Goal: Task Accomplishment & Management: Complete application form

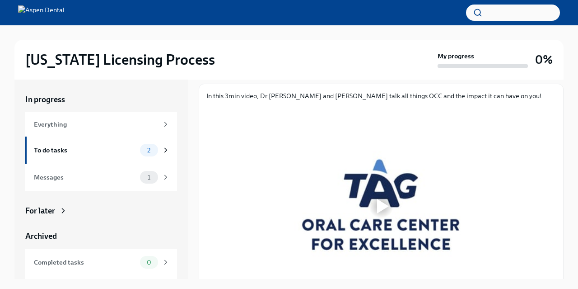
scroll to position [109, 0]
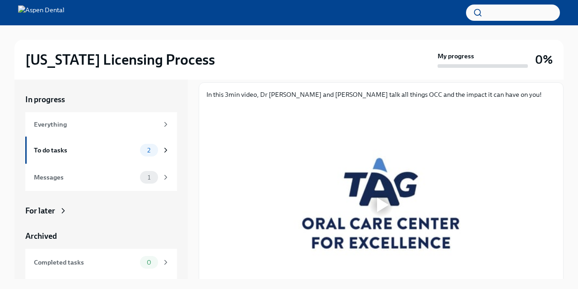
click at [379, 203] on div at bounding box center [383, 204] width 12 height 14
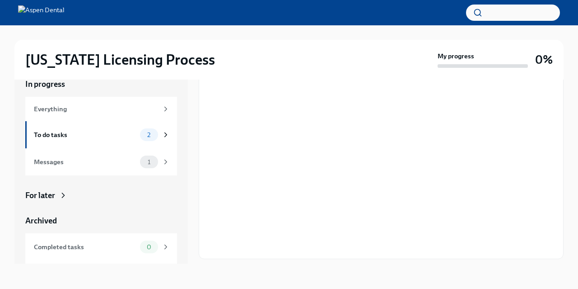
scroll to position [169, 0]
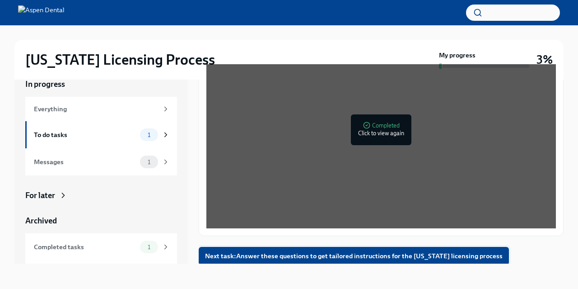
click at [397, 258] on span "Next task : Answer these questions to get tailored instructions for the [US_STA…" at bounding box center [354, 255] width 298 height 9
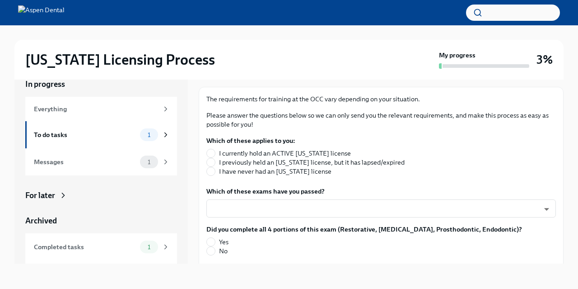
scroll to position [103, 0]
click at [246, 172] on span "I have never had an [US_STATE] license" at bounding box center [275, 171] width 113 height 9
click at [215, 172] on input "I have never had an [US_STATE] license" at bounding box center [211, 171] width 8 height 8
radio input "true"
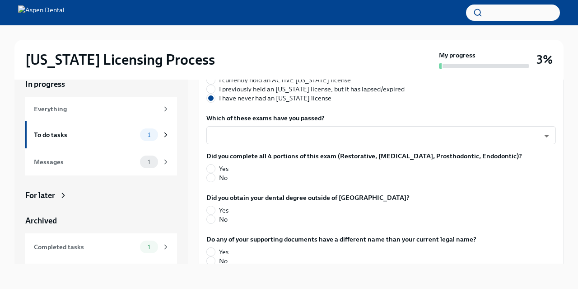
scroll to position [178, 0]
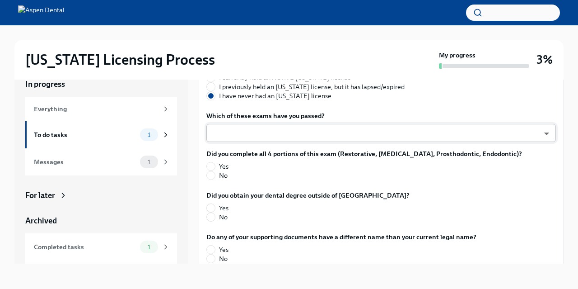
click at [477, 136] on body "[US_STATE] Licensing Process My progress 3% In progress Everything To do tasks …" at bounding box center [289, 137] width 578 height 304
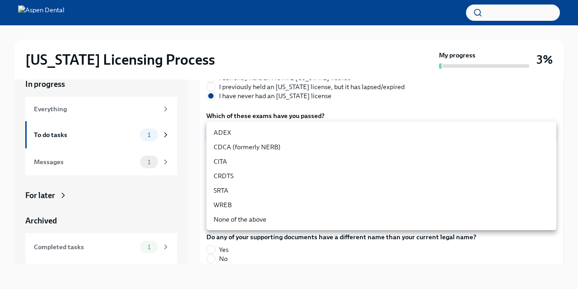
click at [418, 138] on li "ADEX" at bounding box center [382, 132] width 350 height 14
type input "pxo-W3vNi"
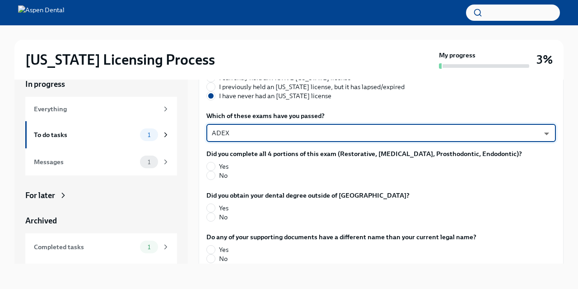
click at [218, 165] on label "Yes" at bounding box center [361, 166] width 309 height 9
click at [215, 165] on input "Yes" at bounding box center [211, 166] width 8 height 8
radio input "true"
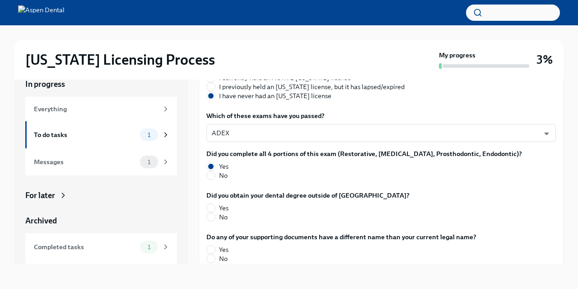
click at [217, 207] on label "Yes" at bounding box center [305, 207] width 196 height 9
click at [215, 207] on input "Yes" at bounding box center [211, 208] width 8 height 8
radio input "true"
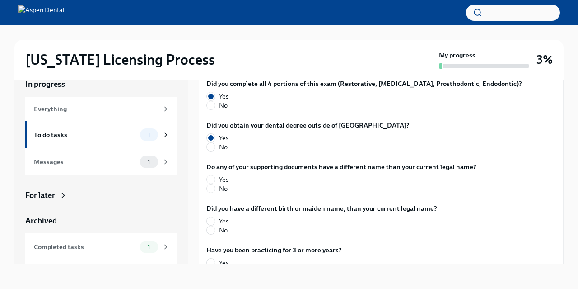
scroll to position [251, 0]
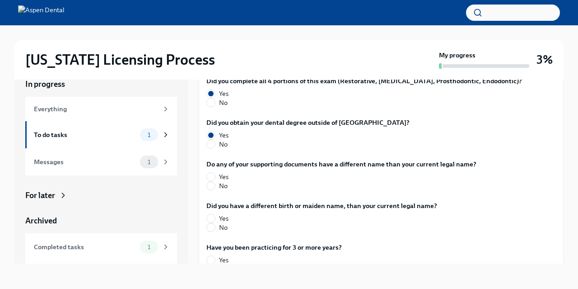
click at [223, 144] on span "No" at bounding box center [223, 144] width 9 height 9
click at [215, 144] on input "No" at bounding box center [211, 144] width 8 height 8
radio input "true"
click at [219, 184] on label "No" at bounding box center [338, 185] width 263 height 9
click at [215, 184] on input "No" at bounding box center [211, 186] width 8 height 8
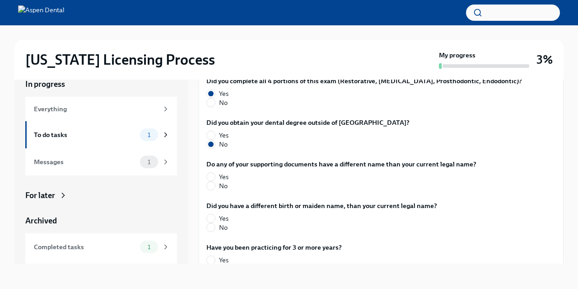
radio input "true"
click at [214, 225] on input "No" at bounding box center [211, 227] width 8 height 8
radio input "true"
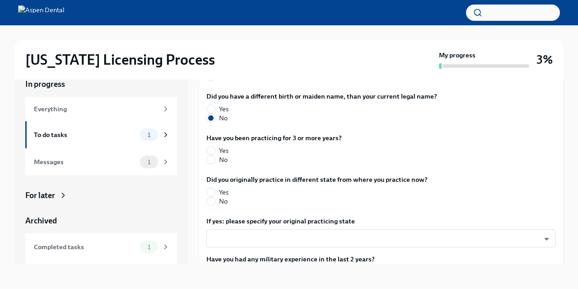
scroll to position [362, 0]
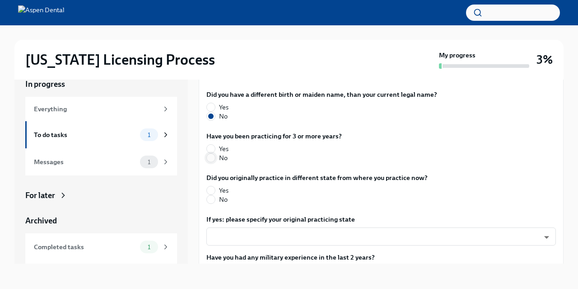
click at [213, 159] on input "No" at bounding box center [211, 158] width 8 height 8
radio input "true"
click at [213, 201] on input "No" at bounding box center [211, 199] width 8 height 8
radio input "true"
drag, startPoint x: 565, startPoint y: 207, endPoint x: 567, endPoint y: 226, distance: 19.1
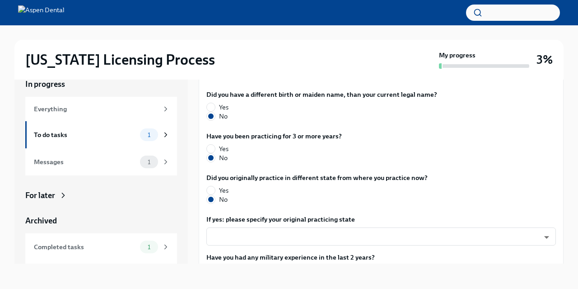
click at [567, 226] on div "[US_STATE] Licensing Process My progress 3% In progress Everything To do tasks …" at bounding box center [289, 149] width 578 height 279
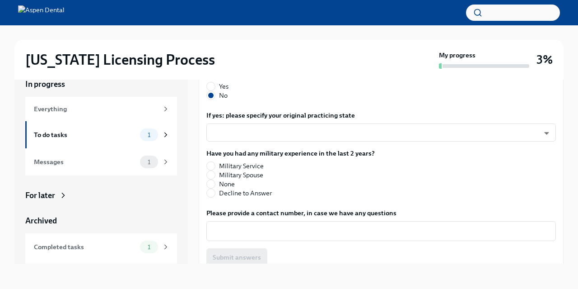
scroll to position [476, 0]
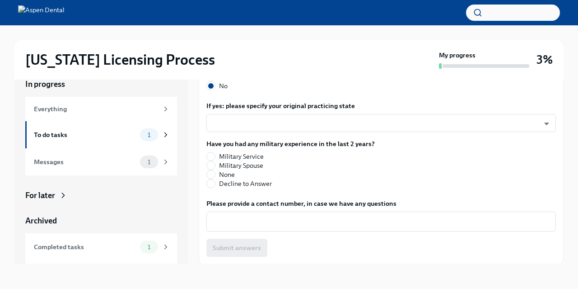
click at [225, 174] on span "None" at bounding box center [227, 174] width 16 height 9
click at [215, 174] on input "None" at bounding box center [211, 174] width 8 height 8
radio input "true"
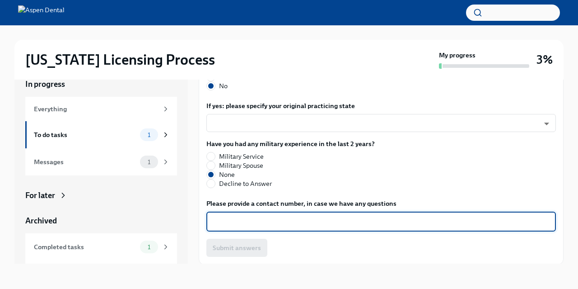
click at [246, 223] on textarea "Please provide a contact number, in case we have any questions" at bounding box center [381, 221] width 339 height 11
type textarea "3106514994"
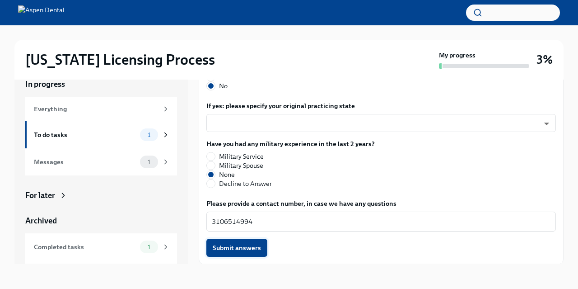
click at [244, 250] on span "Submit answers" at bounding box center [237, 247] width 48 height 9
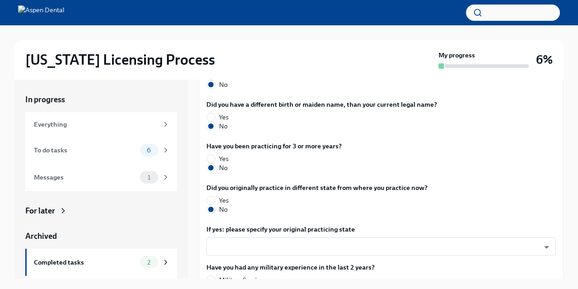
scroll to position [505, 0]
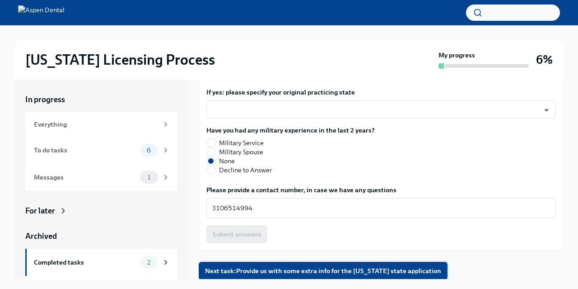
click at [386, 275] on button "Next task : Provide us with some extra info for the [US_STATE] state application" at bounding box center [323, 271] width 249 height 18
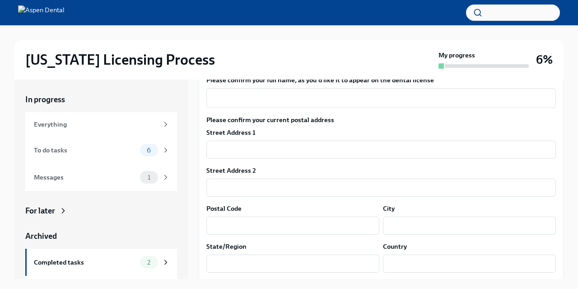
scroll to position [141, 0]
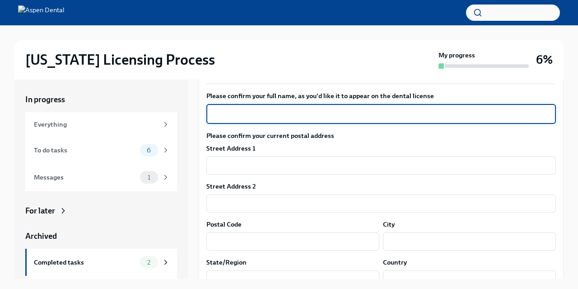
click at [387, 118] on textarea "Please confirm your full name, as you'd like it to appear on the dental license" at bounding box center [381, 113] width 339 height 11
type textarea "Inti [PERSON_NAME]"
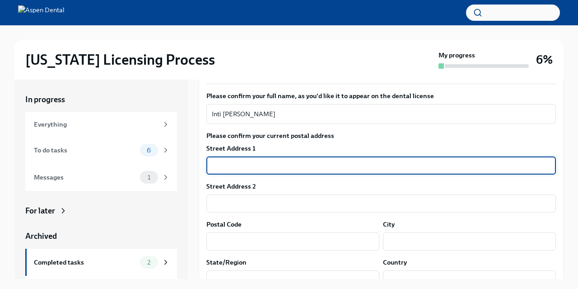
click at [308, 166] on input "text" at bounding box center [382, 165] width 350 height 18
type input "[STREET_ADDRESS]"
type input "29150"
type input "sumter"
type input "SC"
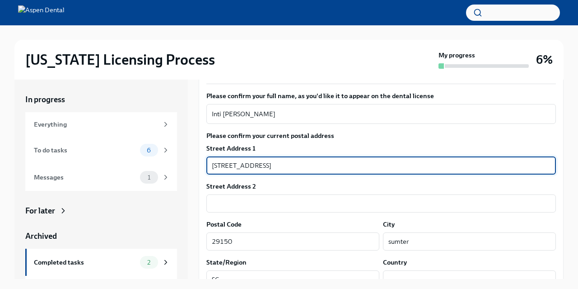
type input "US"
click at [268, 204] on input "text" at bounding box center [382, 203] width 350 height 18
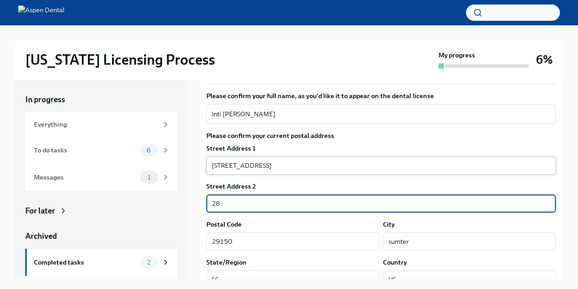
type input "28"
click at [315, 166] on input "[STREET_ADDRESS]" at bounding box center [382, 165] width 350 height 18
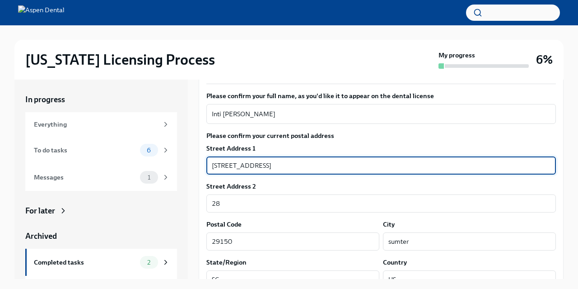
type input "[STREET_ADDRESS]"
click at [192, 144] on div "In progress Everything To do tasks 6 Messages 1 For later Archived Completed ta…" at bounding box center [288, 179] width 549 height 199
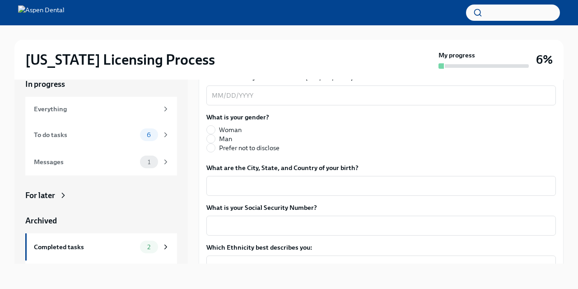
scroll to position [304, 0]
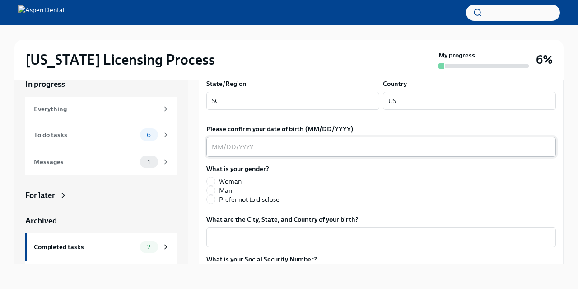
click at [256, 153] on div "x ​" at bounding box center [382, 147] width 350 height 20
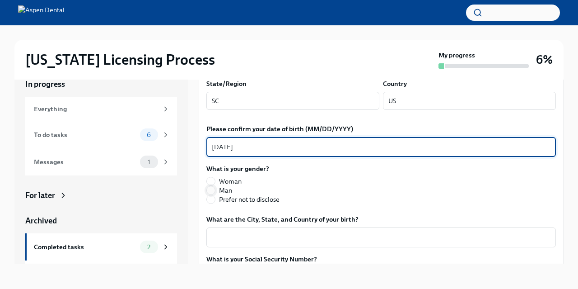
type textarea "[DATE]"
click at [207, 190] on input "Man" at bounding box center [211, 190] width 8 height 8
radio input "true"
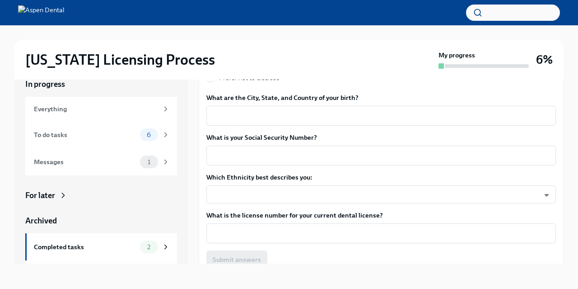
scroll to position [423, 0]
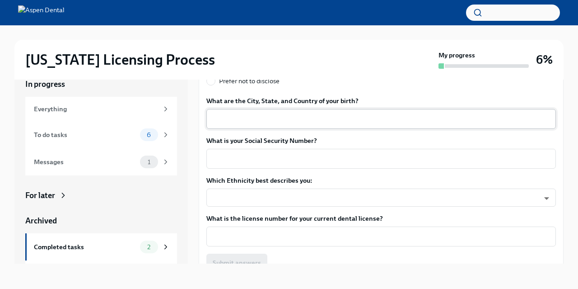
click at [319, 113] on div "x ​" at bounding box center [382, 119] width 350 height 20
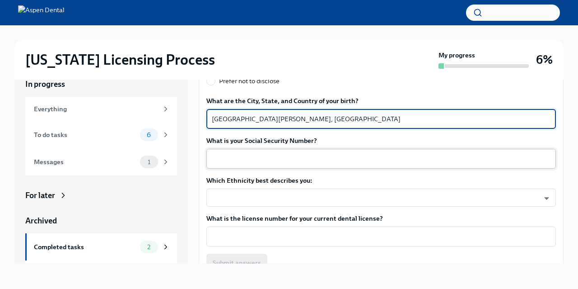
type textarea "[GEOGRAPHIC_DATA][PERSON_NAME], [GEOGRAPHIC_DATA]"
click at [295, 165] on div "x ​" at bounding box center [382, 159] width 350 height 20
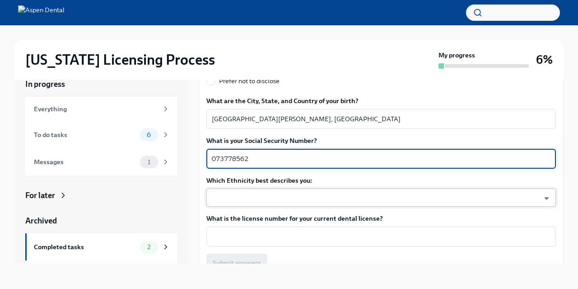
type textarea "073778562"
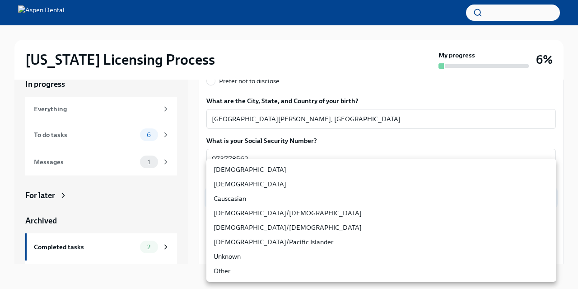
click at [313, 191] on body "[US_STATE] Licensing Process My progress 6% In progress Everything To do tasks …" at bounding box center [289, 137] width 578 height 304
click at [269, 213] on li "[DEMOGRAPHIC_DATA]/[DEMOGRAPHIC_DATA]" at bounding box center [382, 213] width 350 height 14
type input "RBIs4u0Gt"
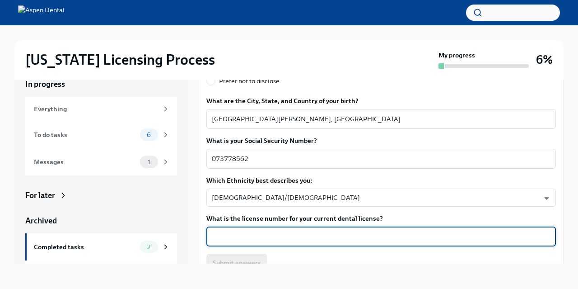
click at [303, 239] on textarea "What is the license number for your current dental license?" at bounding box center [381, 236] width 339 height 11
type textarea "11225"
click at [261, 263] on button "Submit answers" at bounding box center [237, 263] width 61 height 18
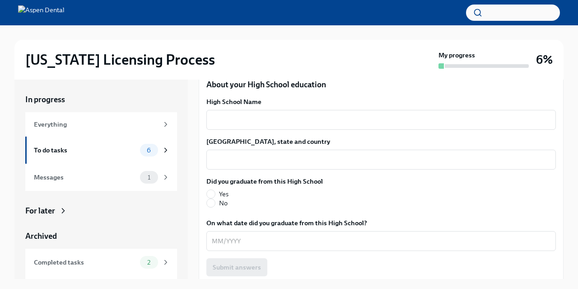
scroll to position [650, 0]
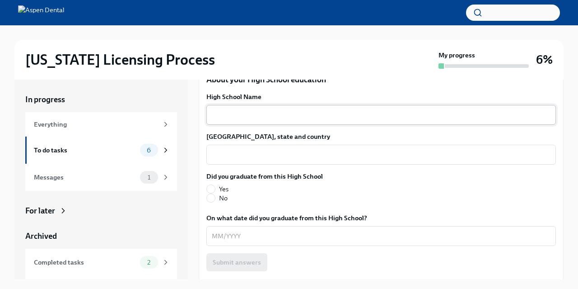
click at [357, 120] on div "x ​" at bounding box center [382, 115] width 350 height 20
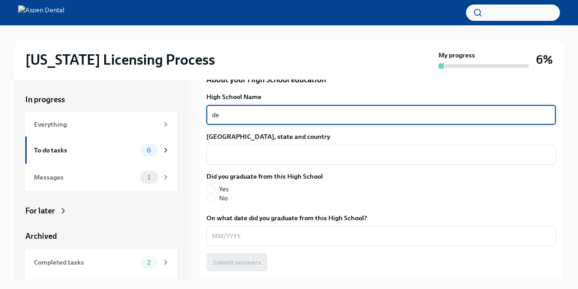
type textarea "d"
type textarea "colegio del apostolado"
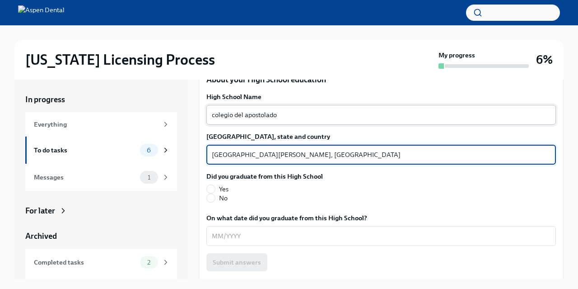
type textarea "[GEOGRAPHIC_DATA][PERSON_NAME], [GEOGRAPHIC_DATA]"
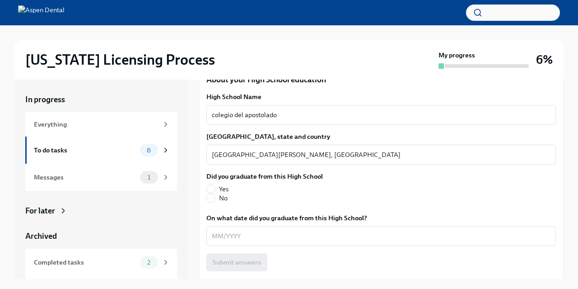
click at [216, 185] on label "Yes" at bounding box center [261, 188] width 109 height 9
click at [215, 185] on input "Yes" at bounding box center [211, 189] width 8 height 8
radio input "true"
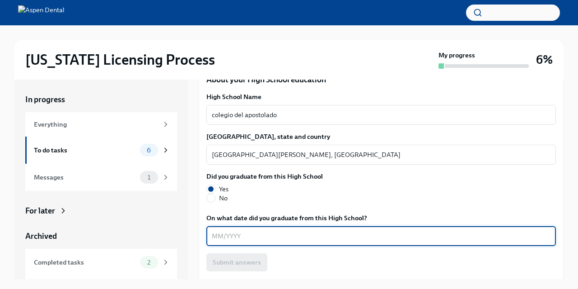
click at [261, 235] on textarea "On what date did you graduate from this High School?" at bounding box center [381, 235] width 339 height 11
type textarea "06/2006"
click at [251, 264] on span "Submit answers" at bounding box center [237, 262] width 48 height 9
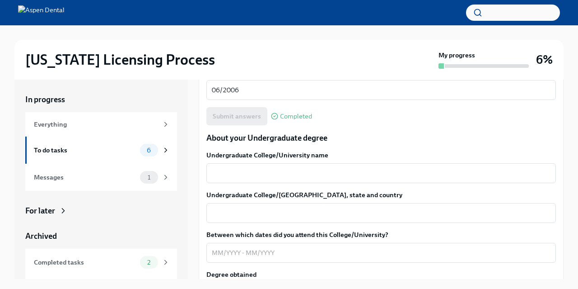
scroll to position [797, 0]
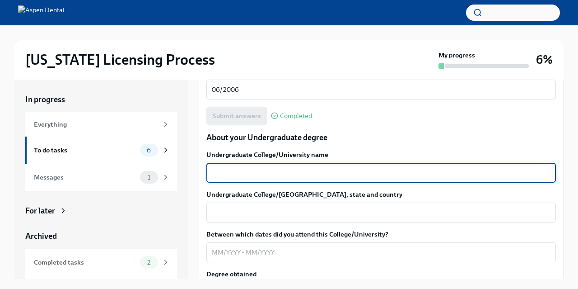
click at [285, 170] on textarea "Undergraduate College/University name" at bounding box center [381, 172] width 339 height 11
type textarea "UASD"
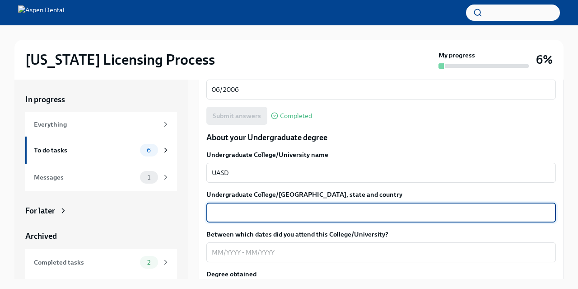
click at [296, 215] on textarea "Undergraduate College/[GEOGRAPHIC_DATA], state and country" at bounding box center [381, 212] width 339 height 11
type textarea "Santo [PERSON_NAME], [GEOGRAPHIC_DATA]"
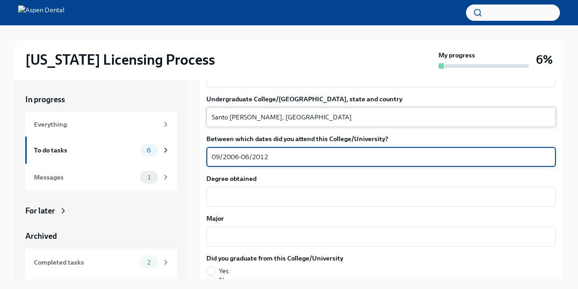
scroll to position [893, 0]
type textarea "09/2006-06/2012"
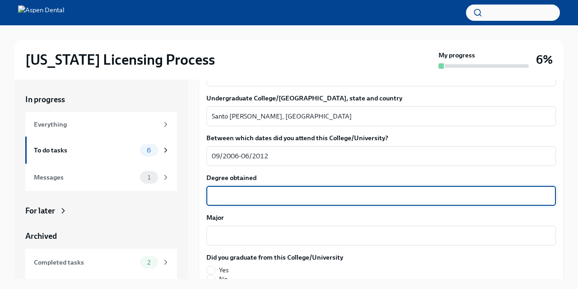
click at [269, 190] on textarea "Degree obtained" at bounding box center [381, 195] width 339 height 11
type textarea "Dentista"
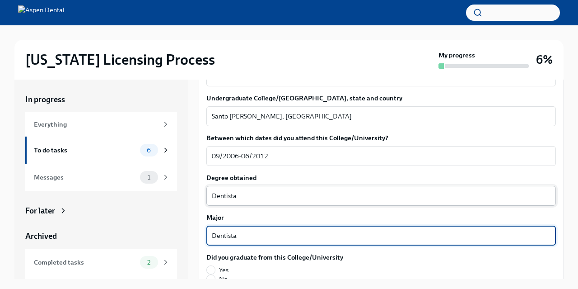
type textarea "Dentista"
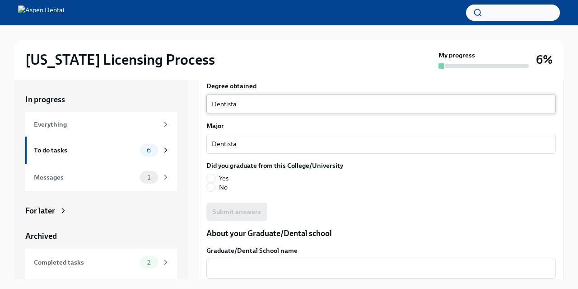
scroll to position [988, 0]
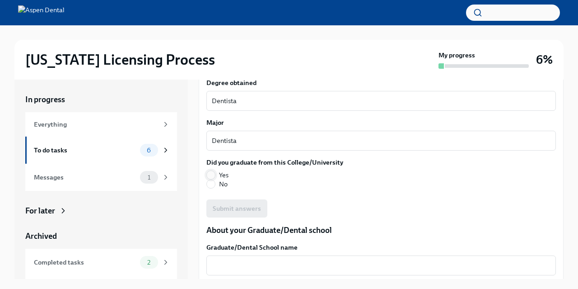
click at [214, 175] on input "Yes" at bounding box center [211, 175] width 8 height 8
radio input "true"
click at [244, 205] on span "Submit answers" at bounding box center [237, 208] width 48 height 9
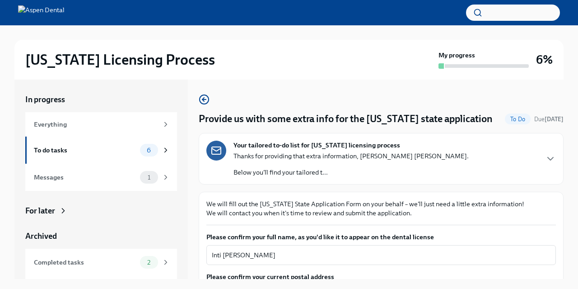
drag, startPoint x: 561, startPoint y: 85, endPoint x: 571, endPoint y: 188, distance: 104.0
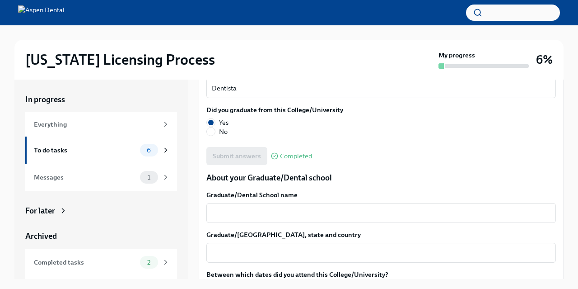
scroll to position [1047, 0]
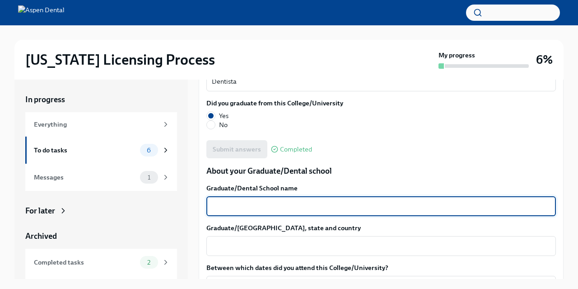
click at [298, 207] on textarea "Graduate/Dental School name" at bounding box center [381, 206] width 339 height 11
type textarea "U"
type textarea "[PERSON_NAME] School of Dentistry"
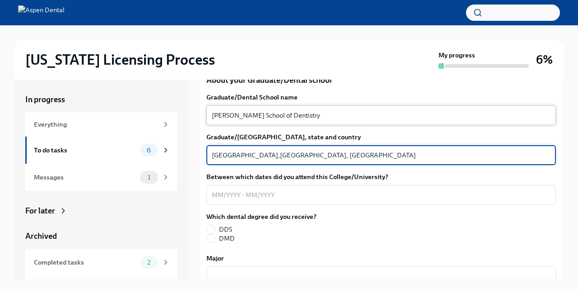
scroll to position [1142, 0]
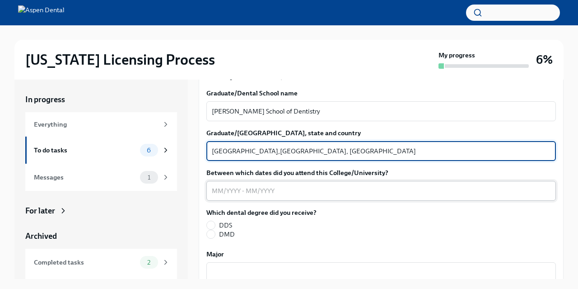
type textarea "[GEOGRAPHIC_DATA],[GEOGRAPHIC_DATA], [GEOGRAPHIC_DATA]"
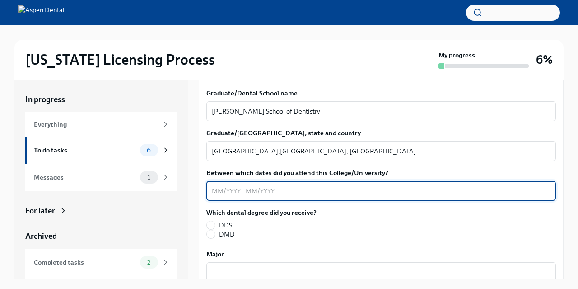
click at [218, 186] on textarea "Between which dates did you attend this College/University?" at bounding box center [381, 190] width 339 height 11
type textarea "05/2023-06/2025"
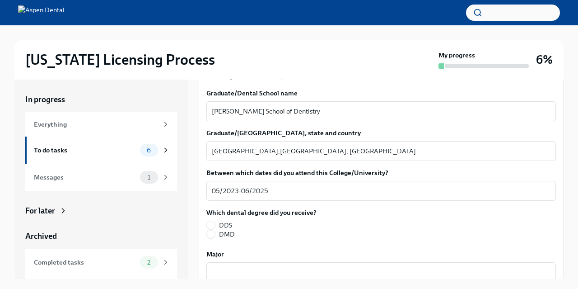
click at [216, 221] on label "DDS" at bounding box center [258, 225] width 103 height 9
click at [215, 221] on input "DDS" at bounding box center [211, 225] width 8 height 8
radio input "true"
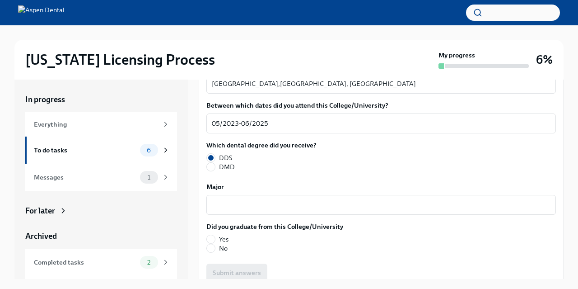
scroll to position [1220, 0]
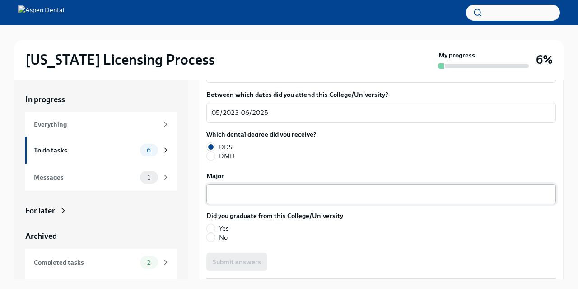
click at [331, 192] on textarea "Major" at bounding box center [381, 193] width 339 height 11
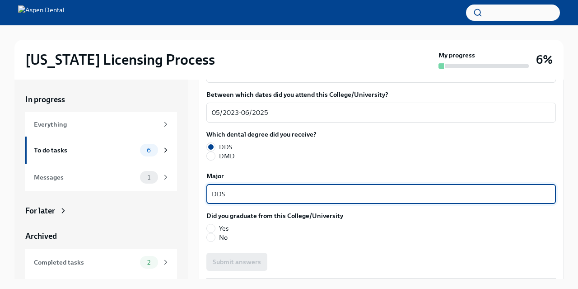
type textarea "DDS"
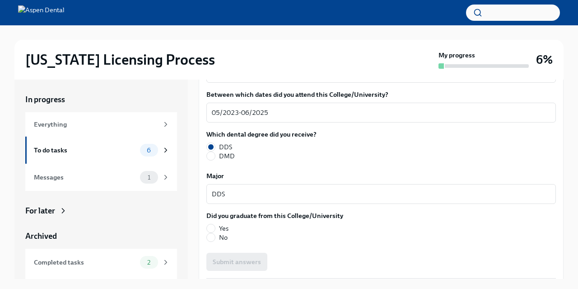
click at [218, 226] on label "Yes" at bounding box center [272, 228] width 130 height 9
click at [215, 226] on input "Yes" at bounding box center [211, 228] width 8 height 8
radio input "true"
click at [249, 254] on button "Submit answers" at bounding box center [237, 262] width 61 height 18
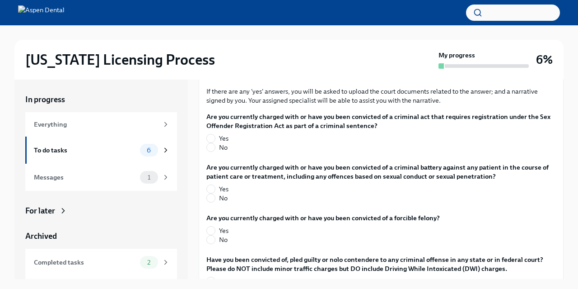
scroll to position [1451, 0]
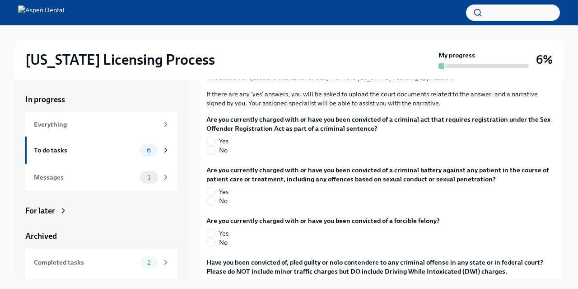
click at [217, 152] on label "No" at bounding box center [378, 150] width 343 height 9
click at [215, 152] on input "No" at bounding box center [211, 150] width 8 height 8
radio input "true"
click at [212, 199] on input "No" at bounding box center [211, 201] width 8 height 8
radio input "true"
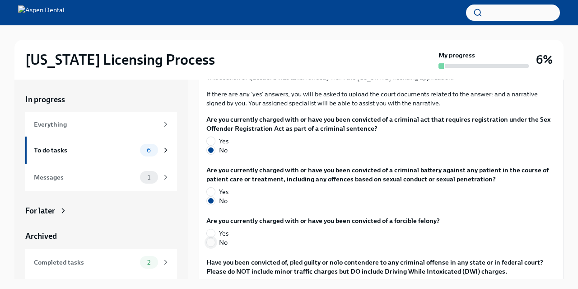
click at [211, 238] on input "No" at bounding box center [211, 242] width 8 height 8
radio input "true"
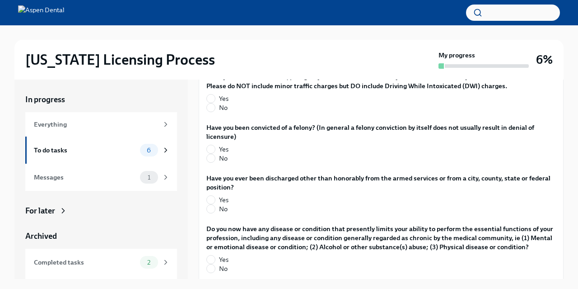
scroll to position [1639, 0]
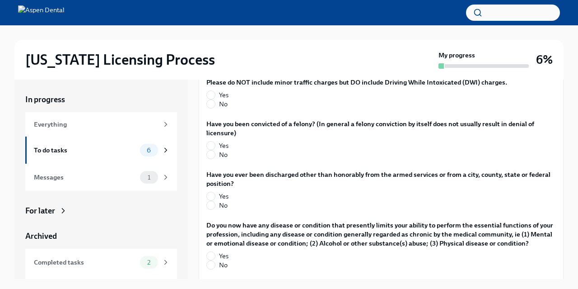
click at [216, 107] on label "No" at bounding box center [378, 103] width 343 height 9
click at [215, 107] on input "No" at bounding box center [211, 104] width 8 height 8
radio input "true"
click at [211, 155] on input "No" at bounding box center [211, 154] width 8 height 8
radio input "true"
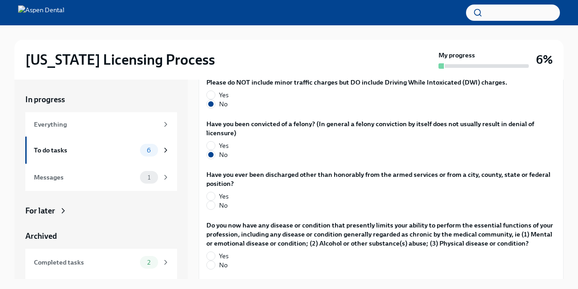
click at [217, 205] on label "No" at bounding box center [378, 205] width 343 height 9
click at [215, 205] on input "No" at bounding box center [211, 205] width 8 height 8
radio input "true"
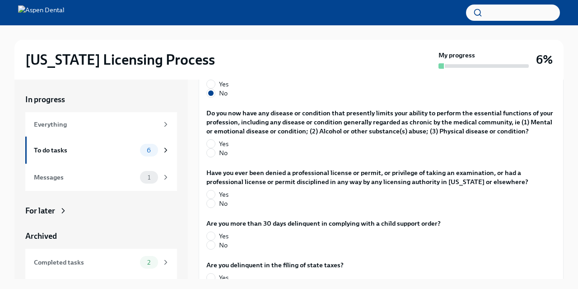
scroll to position [1755, 0]
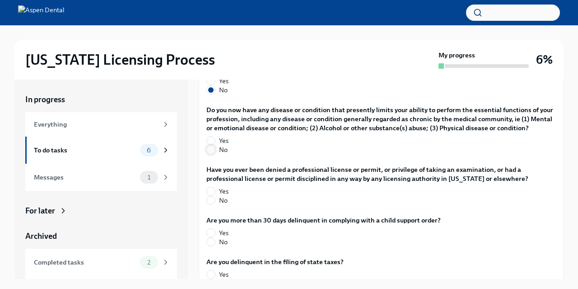
click at [214, 151] on input "No" at bounding box center [211, 150] width 8 height 8
radio input "true"
click at [218, 198] on label "No" at bounding box center [378, 200] width 343 height 9
click at [215, 198] on input "No" at bounding box center [211, 200] width 8 height 8
radio input "true"
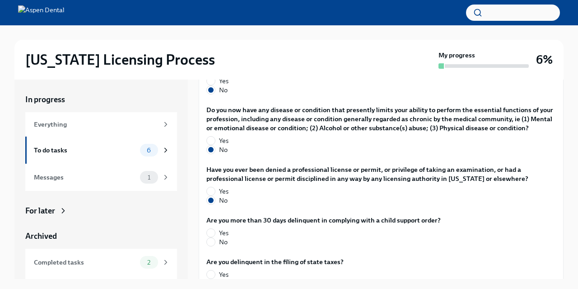
click at [221, 244] on span "No" at bounding box center [223, 241] width 9 height 9
click at [215, 244] on input "No" at bounding box center [211, 242] width 8 height 8
radio input "true"
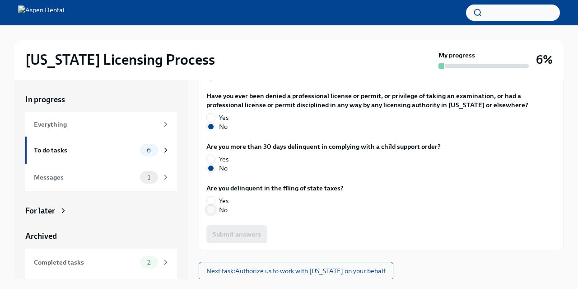
click at [211, 208] on input "No" at bounding box center [211, 210] width 8 height 8
radio input "true"
click at [241, 230] on span "Submit answers" at bounding box center [237, 234] width 48 height 9
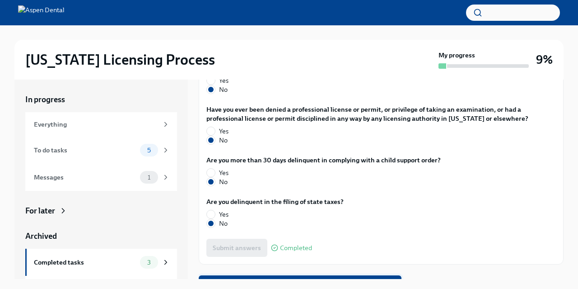
click at [290, 280] on span "Next task : Authorize us to work with [US_STATE] on your behalf" at bounding box center [300, 284] width 190 height 9
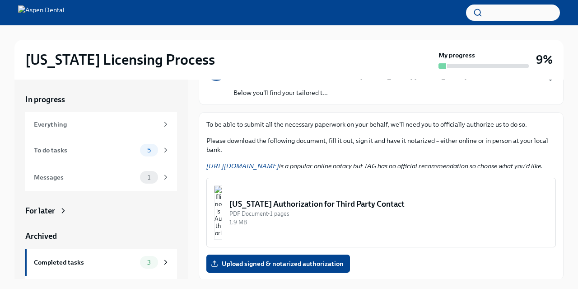
scroll to position [80, 0]
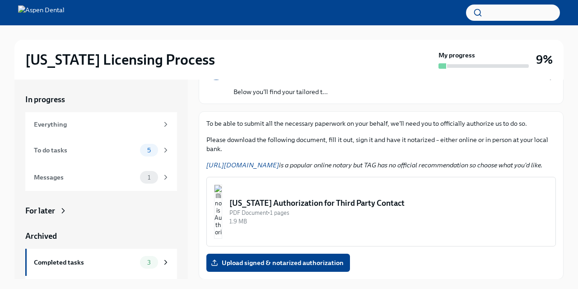
drag, startPoint x: 560, startPoint y: 132, endPoint x: 551, endPoint y: 200, distance: 68.8
click at [551, 200] on button "[US_STATE] Authorization for Third Party Contact PDF Document • 1 pages 1.9 MB" at bounding box center [382, 212] width 350 height 70
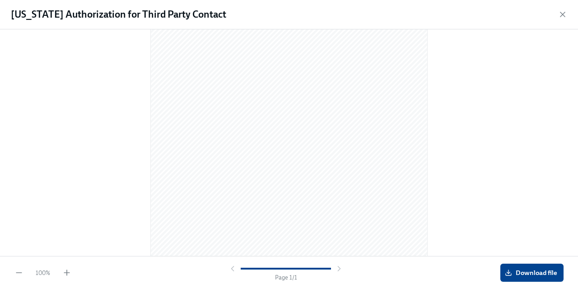
scroll to position [143, 0]
click at [523, 277] on span "Download file" at bounding box center [532, 272] width 51 height 9
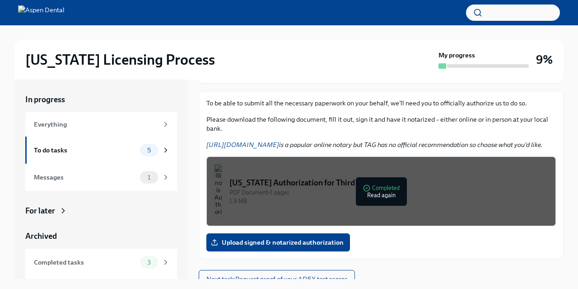
scroll to position [108, 0]
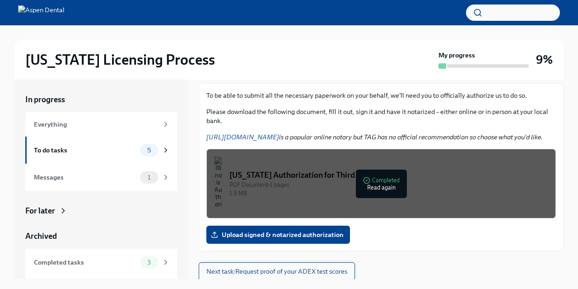
click at [307, 269] on span "Next task : Request proof of your ADEX test scores" at bounding box center [277, 271] width 141 height 9
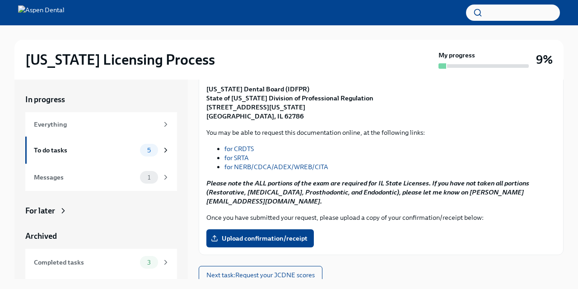
scroll to position [136, 0]
